Goal: Task Accomplishment & Management: Use online tool/utility

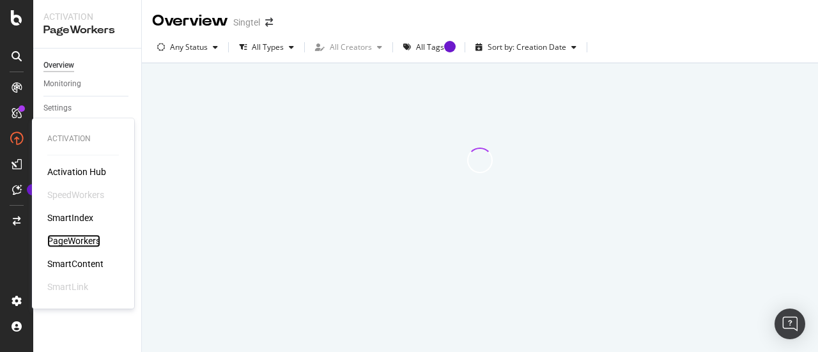
click at [70, 237] on div "PageWorkers" at bounding box center [73, 241] width 53 height 13
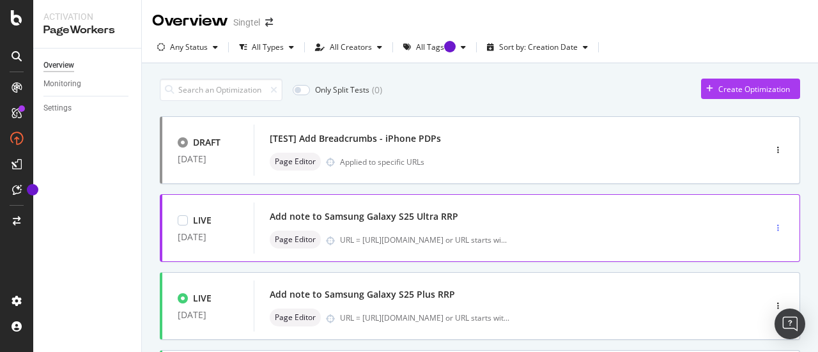
click at [772, 226] on div "button" at bounding box center [778, 228] width 12 height 8
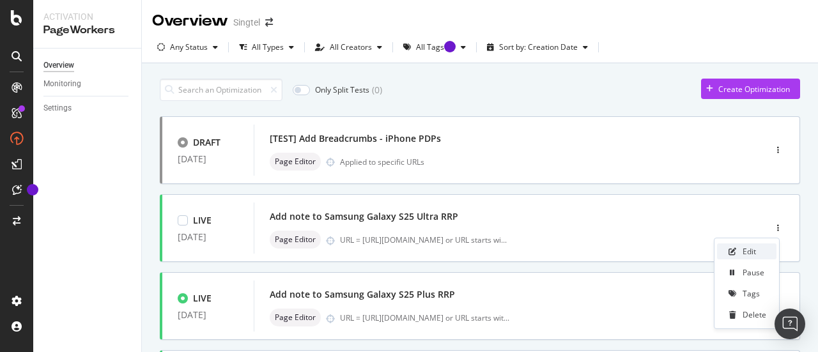
click at [749, 250] on div "Edit" at bounding box center [748, 251] width 13 height 11
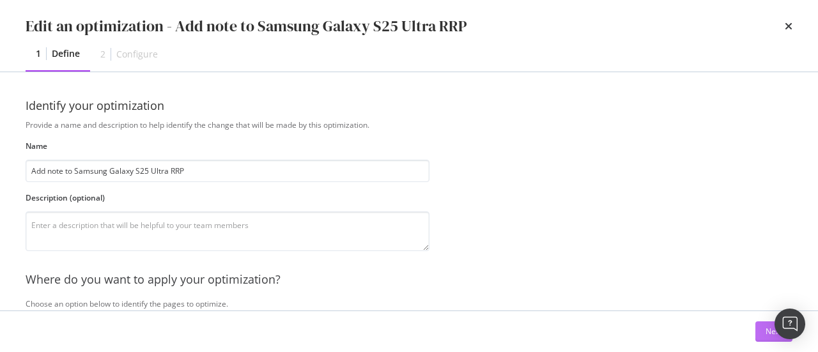
click at [760, 337] on button "Next" at bounding box center [773, 331] width 37 height 20
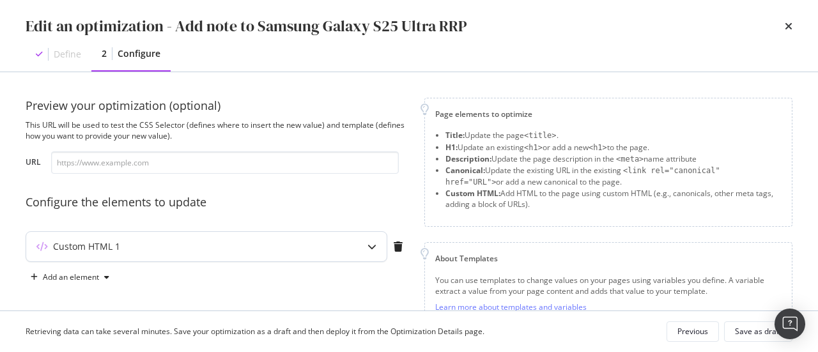
click at [324, 240] on div "Custom HTML 1" at bounding box center [181, 246] width 310 height 13
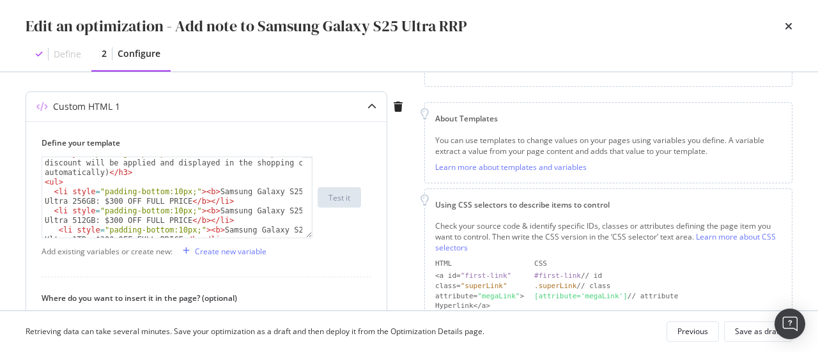
scroll to position [17, 0]
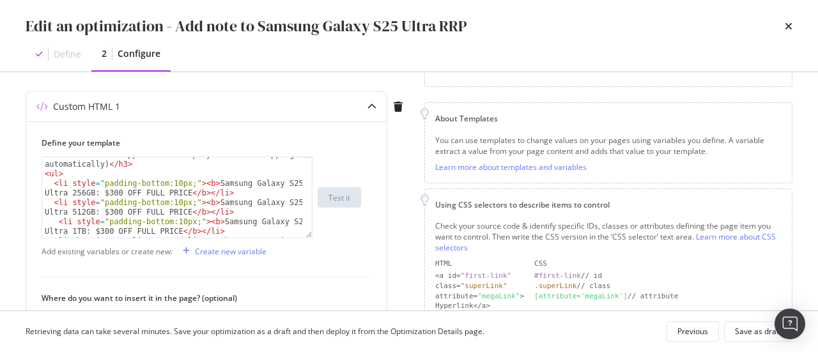
click at [817, 54] on div "Edit an optimization - Add note to Samsung Galaxy S25 Ultra RRP Define 2 Config…" at bounding box center [409, 36] width 818 height 72
click at [109, 191] on div "< h3 style = "padding-top:10px;" > OFFERS (For retail price only, discount will…" at bounding box center [172, 205] width 261 height 129
click at [107, 213] on div "< h3 style = "padding-top:10px;" > OFFERS (For retail price only, discount will…" at bounding box center [172, 205] width 261 height 129
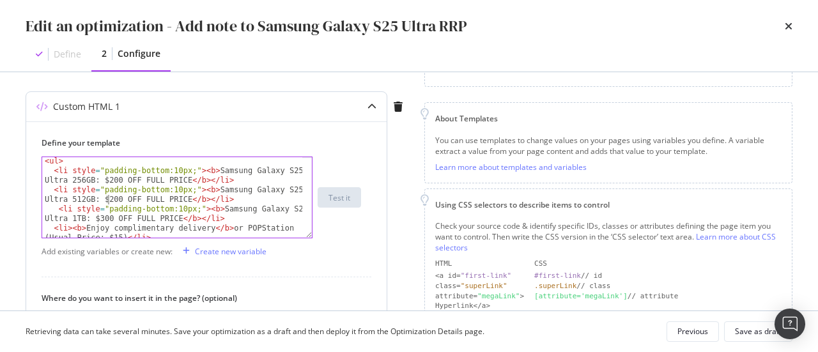
scroll to position [30, 0]
click at [99, 218] on div "< ul > < li style = "padding-bottom:10px;" > < b > Samsung Galaxy S25 Ultra 256…" at bounding box center [172, 206] width 261 height 100
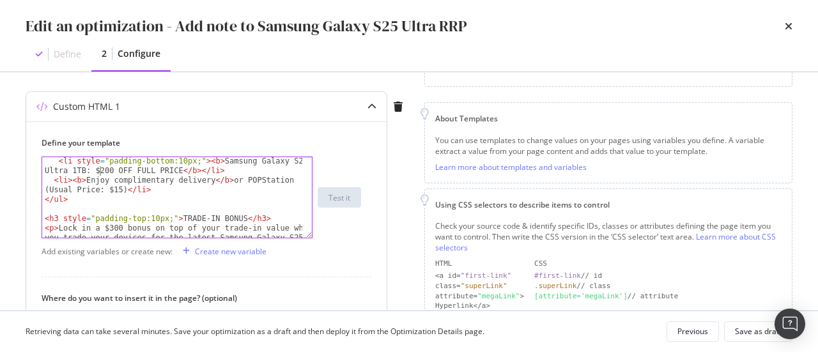
scroll to position [113, 0]
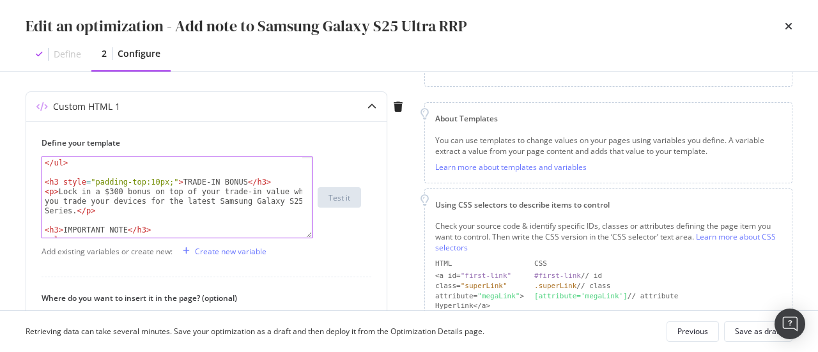
type textarea "<li style="padding-bottom:10px;"><b>Samsung Galaxy S25 Ultra 1TB: $200 OFF FULL…"
click at [756, 325] on div "Save as draft" at bounding box center [758, 332] width 47 height 18
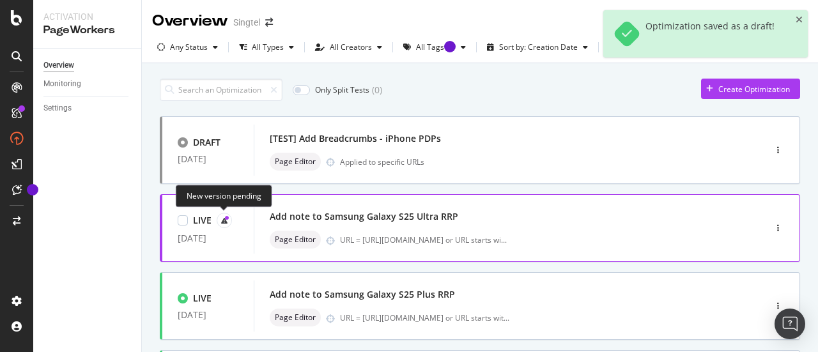
click at [225, 224] on div at bounding box center [224, 220] width 15 height 15
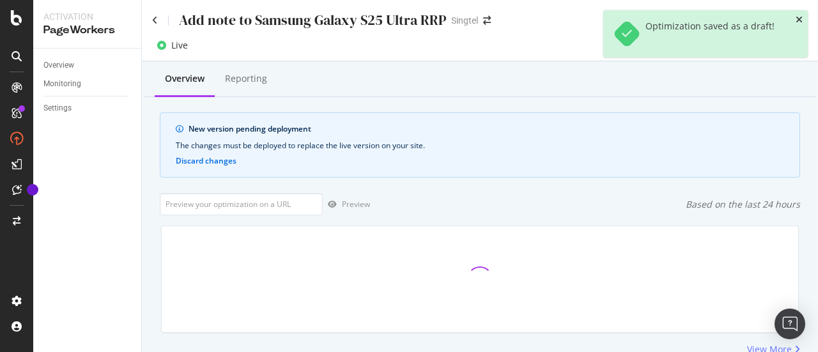
click at [797, 20] on icon "close toast" at bounding box center [799, 19] width 7 height 9
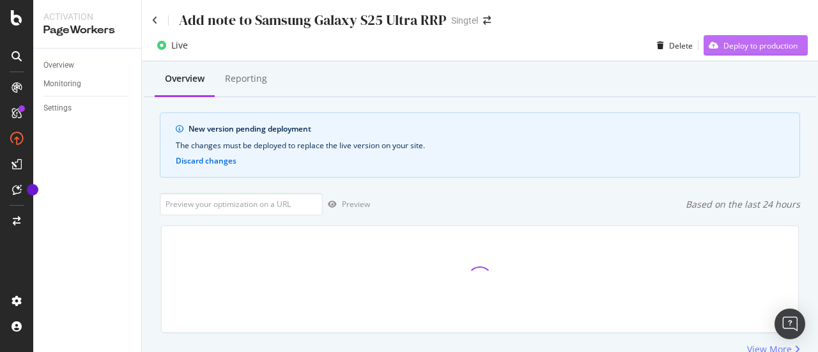
click at [780, 47] on div "Deploy to production" at bounding box center [760, 45] width 74 height 11
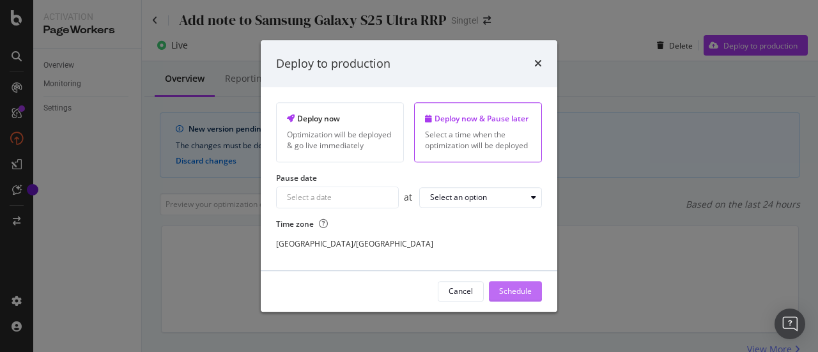
click at [530, 287] on div "Schedule" at bounding box center [515, 291] width 33 height 11
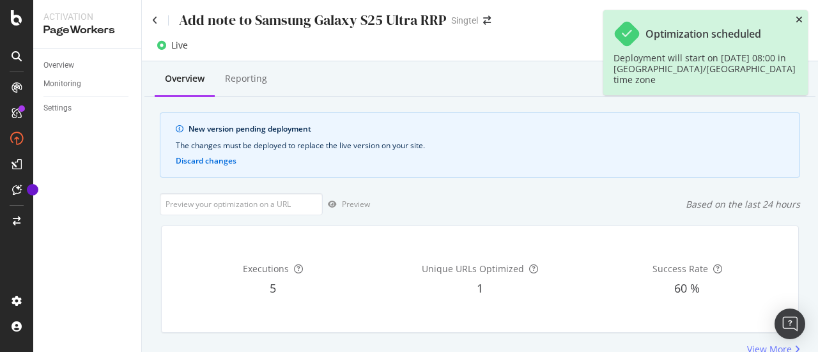
click at [798, 19] on icon "close toast" at bounding box center [799, 19] width 7 height 9
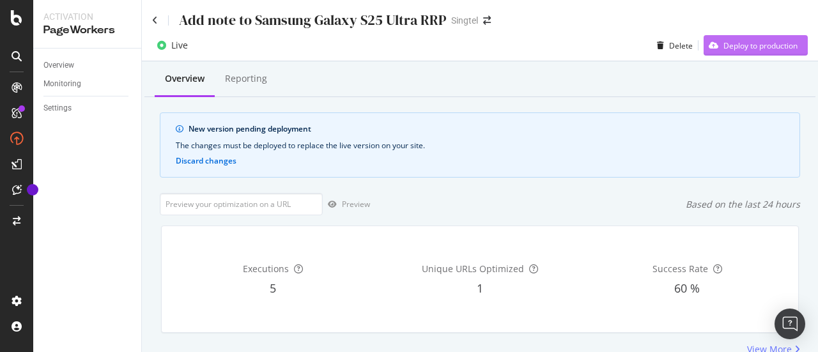
click at [743, 45] on div "Deploy to production" at bounding box center [760, 45] width 74 height 11
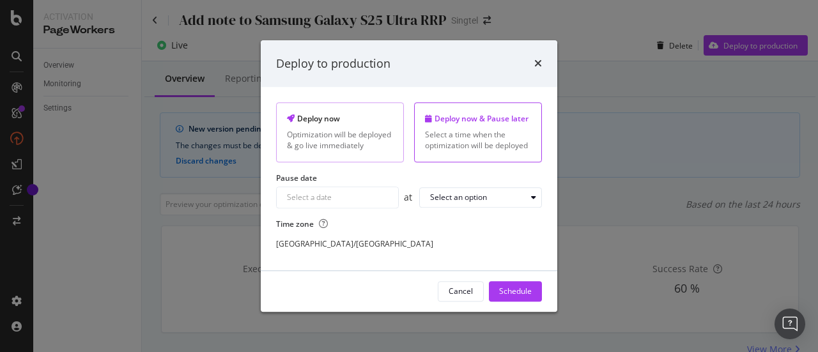
click at [368, 134] on div "Optimization will be deployed & go live immediately" at bounding box center [340, 141] width 106 height 22
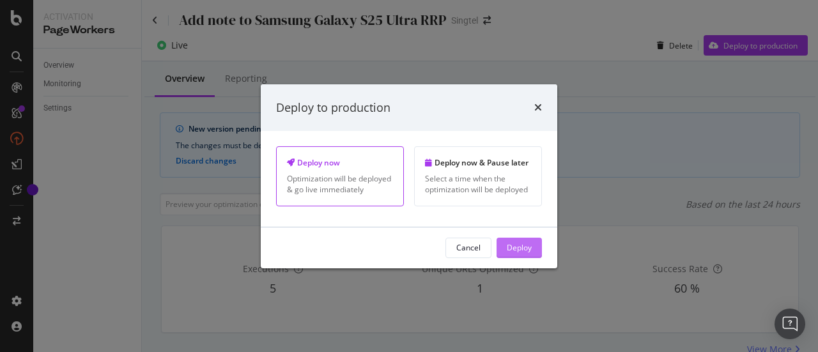
click at [523, 243] on div "Deploy" at bounding box center [519, 247] width 25 height 11
